Goal: Transaction & Acquisition: Download file/media

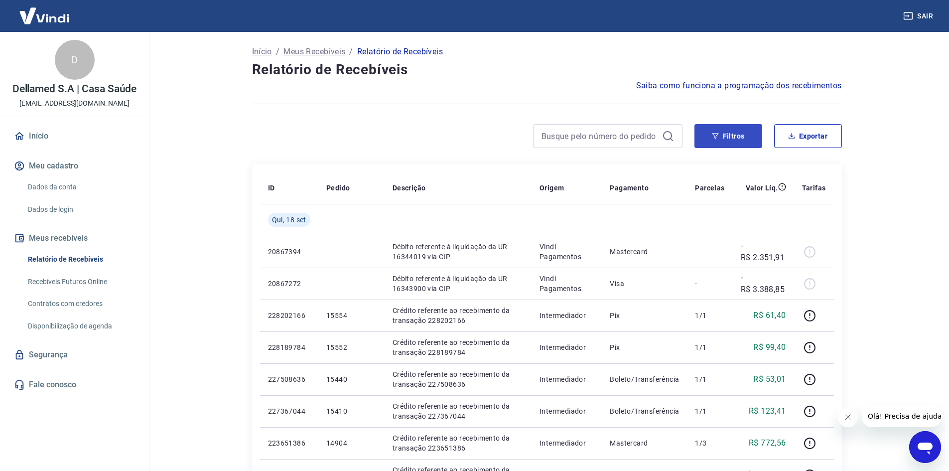
click at [716, 130] on button "Filtros" at bounding box center [729, 136] width 68 height 24
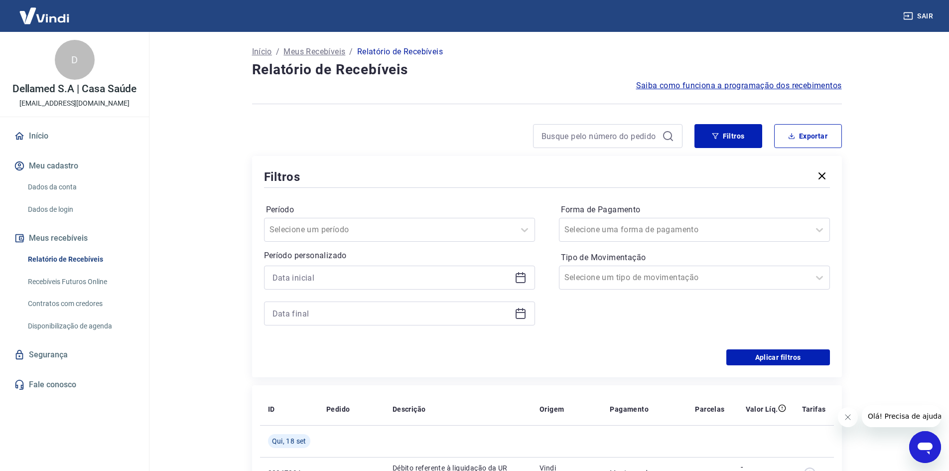
click at [520, 273] on icon at bounding box center [521, 278] width 12 height 12
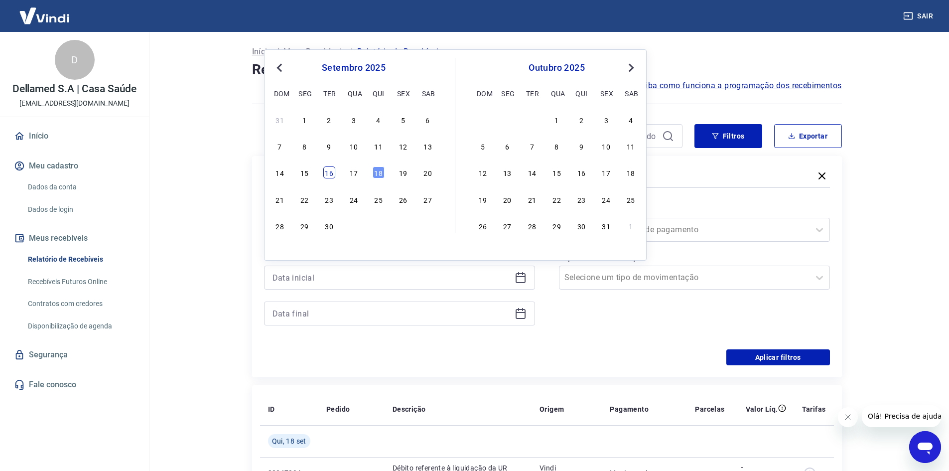
click at [327, 175] on div "16" at bounding box center [329, 172] width 12 height 12
type input "[DATE]"
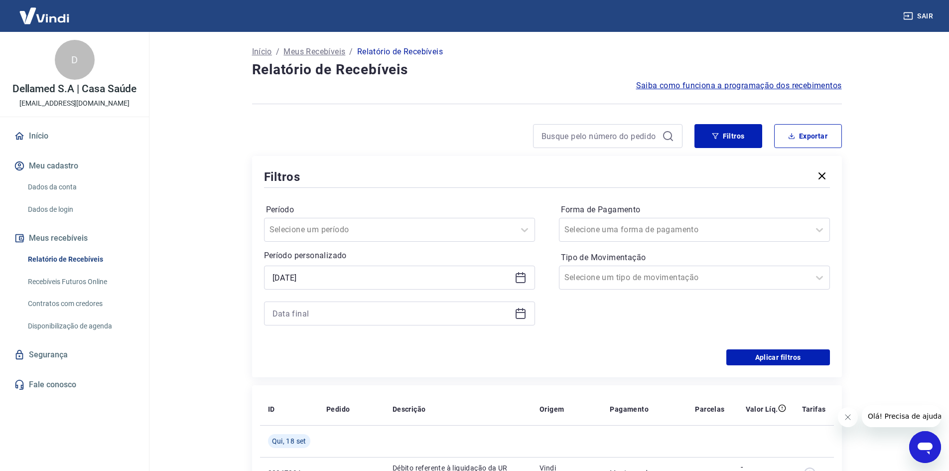
drag, startPoint x: 527, startPoint y: 314, endPoint x: 520, endPoint y: 311, distance: 8.1
click at [527, 314] on div at bounding box center [399, 314] width 271 height 24
click at [519, 311] on icon at bounding box center [521, 313] width 12 height 12
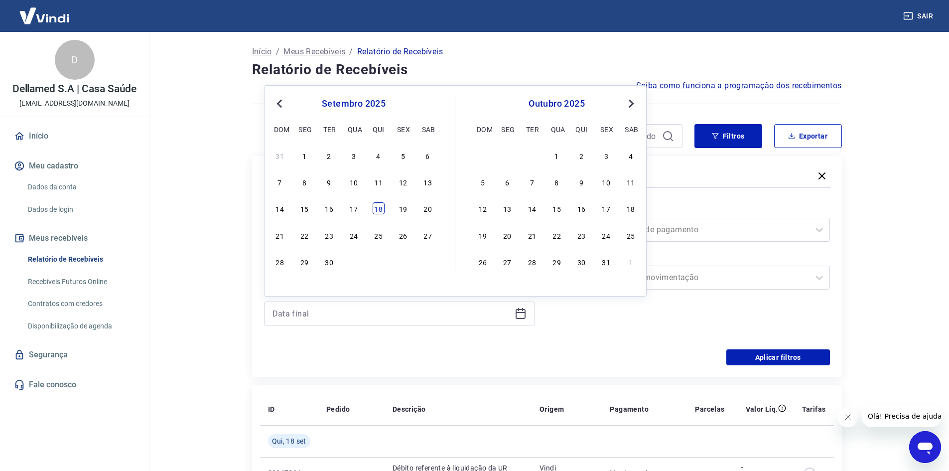
click at [382, 209] on div "18" at bounding box center [379, 208] width 12 height 12
type input "[DATE]"
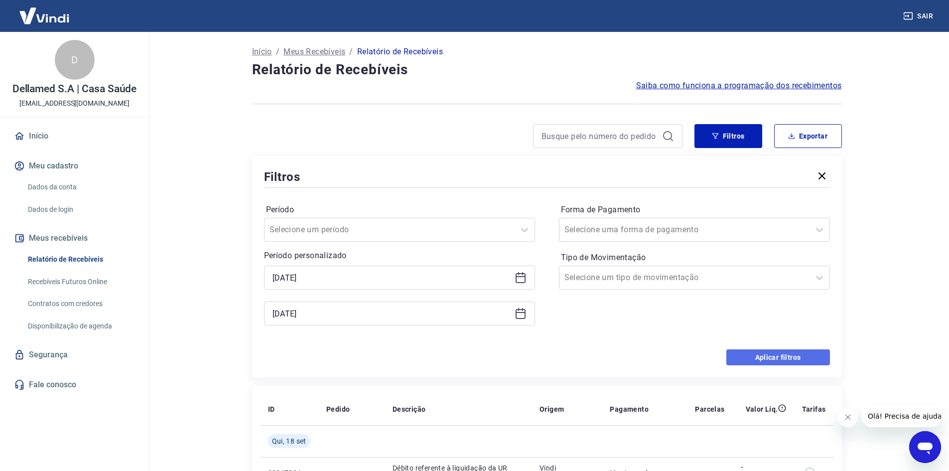
click at [767, 355] on button "Aplicar filtros" at bounding box center [779, 357] width 104 height 16
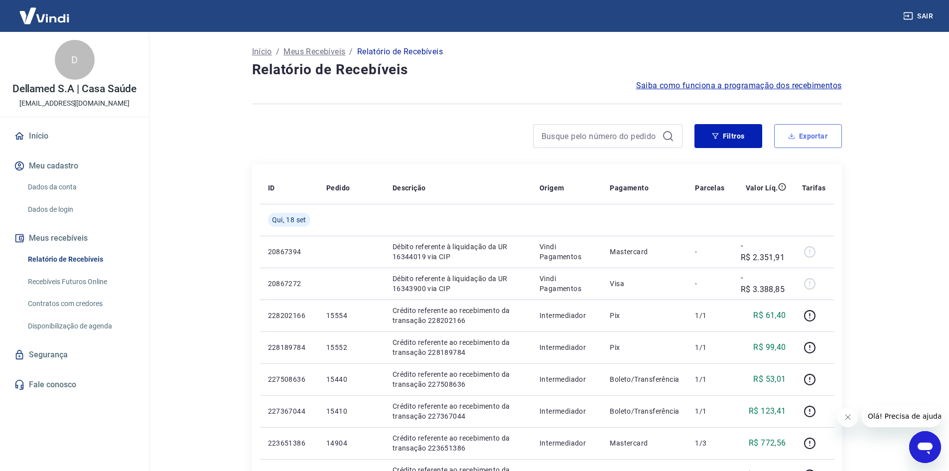
click at [810, 136] on button "Exportar" at bounding box center [808, 136] width 68 height 24
type input "[DATE]"
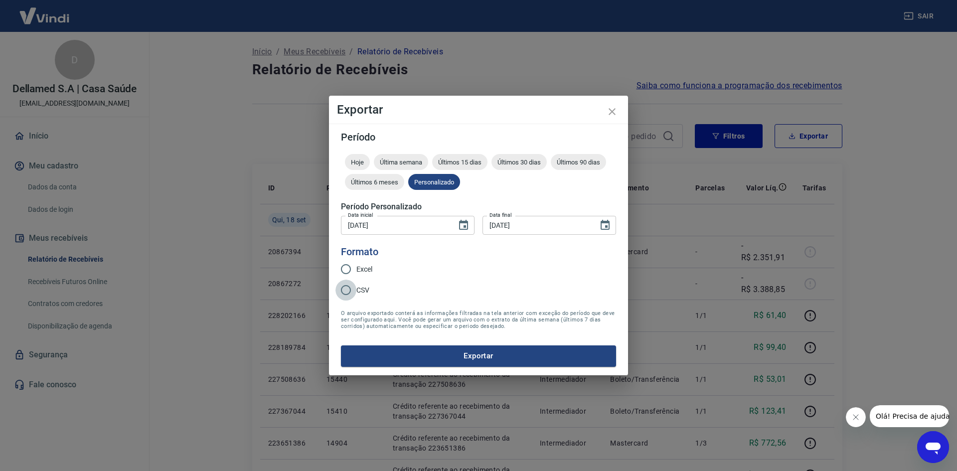
click at [342, 293] on input "CSV" at bounding box center [345, 290] width 21 height 21
radio input "true"
click at [420, 353] on button "Exportar" at bounding box center [478, 355] width 275 height 21
